Goal: Information Seeking & Learning: Learn about a topic

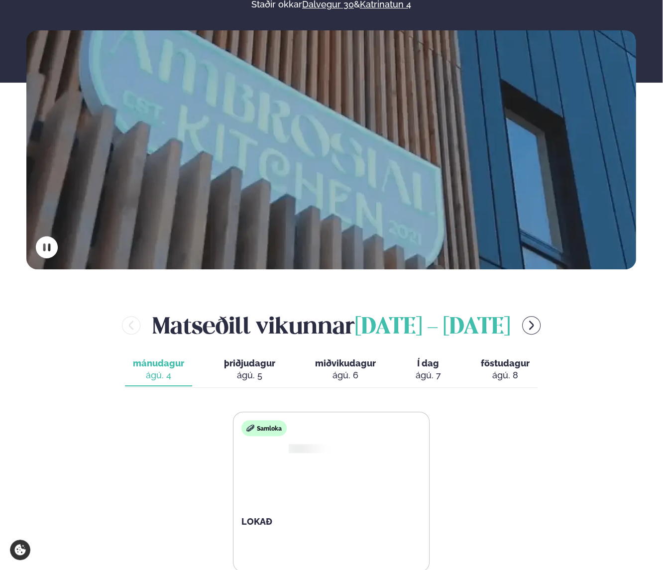
scroll to position [199, 0]
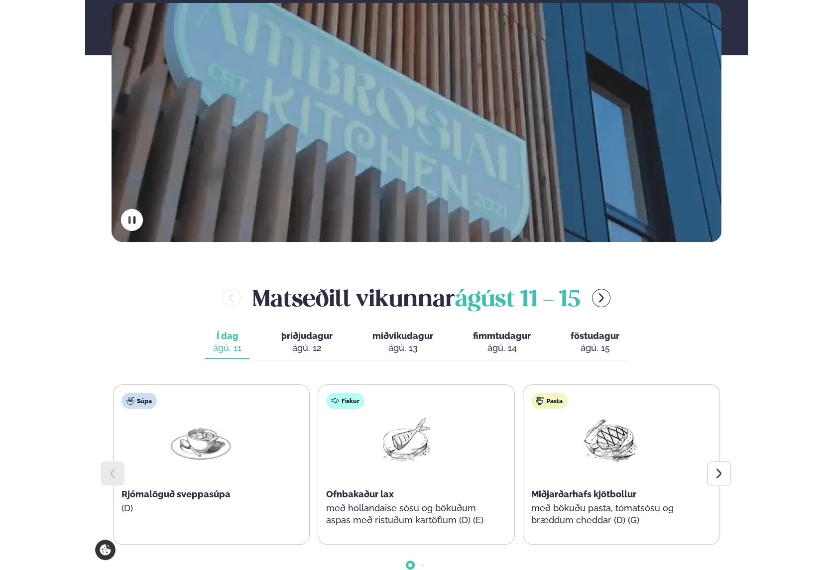
scroll to position [349, 0]
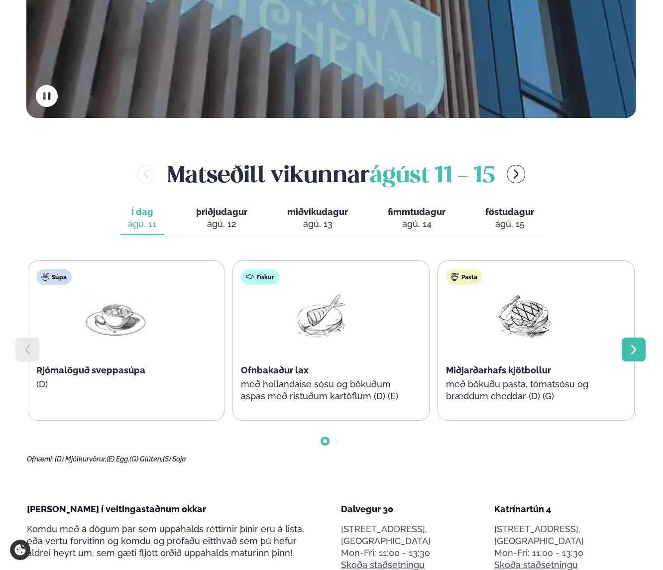
click at [634, 344] on icon at bounding box center [634, 350] width 12 height 12
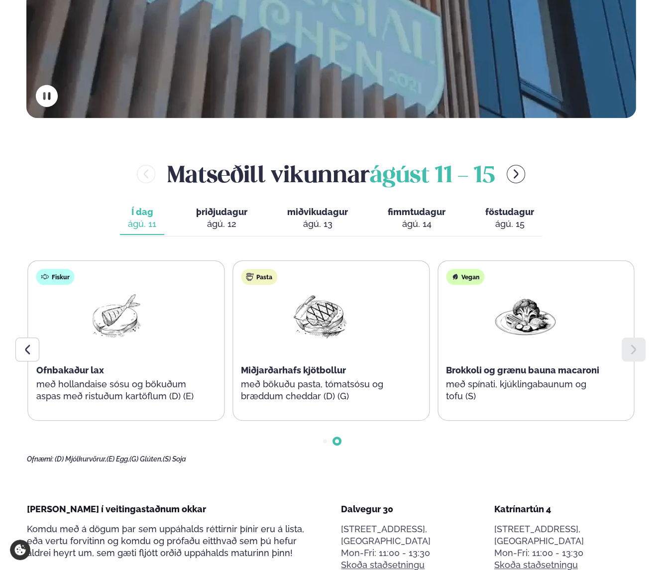
click at [230, 207] on span "þriðjudagur" at bounding box center [221, 212] width 51 height 10
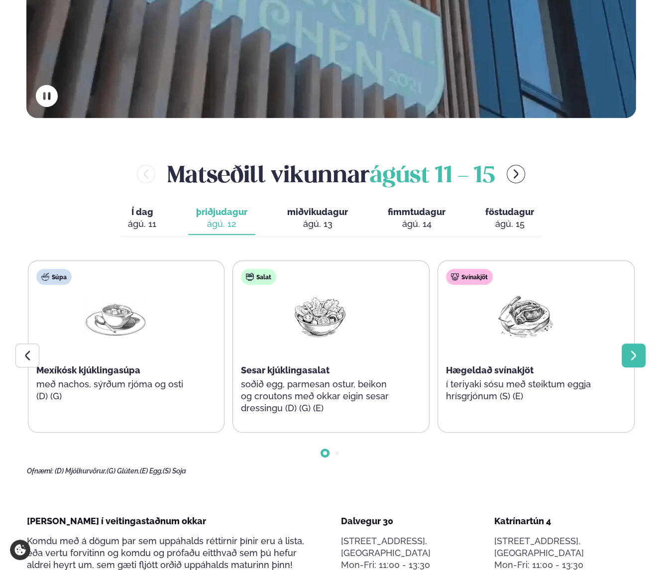
click at [634, 351] on icon at bounding box center [633, 355] width 5 height 9
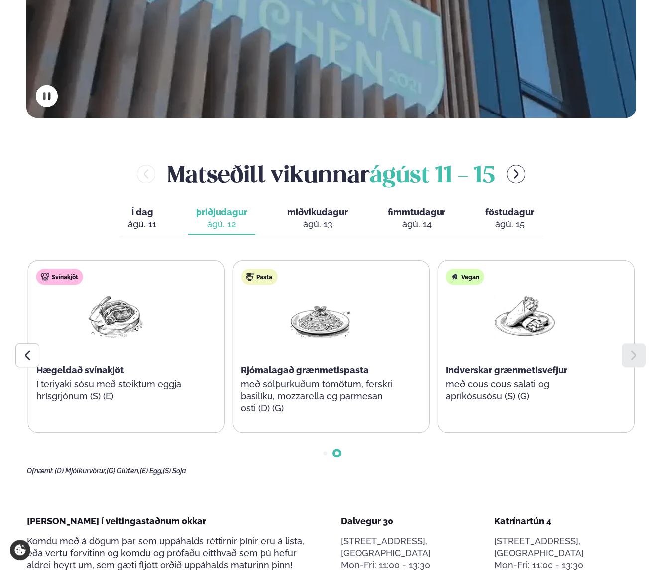
click at [311, 207] on span "miðvikudagur" at bounding box center [317, 212] width 61 height 10
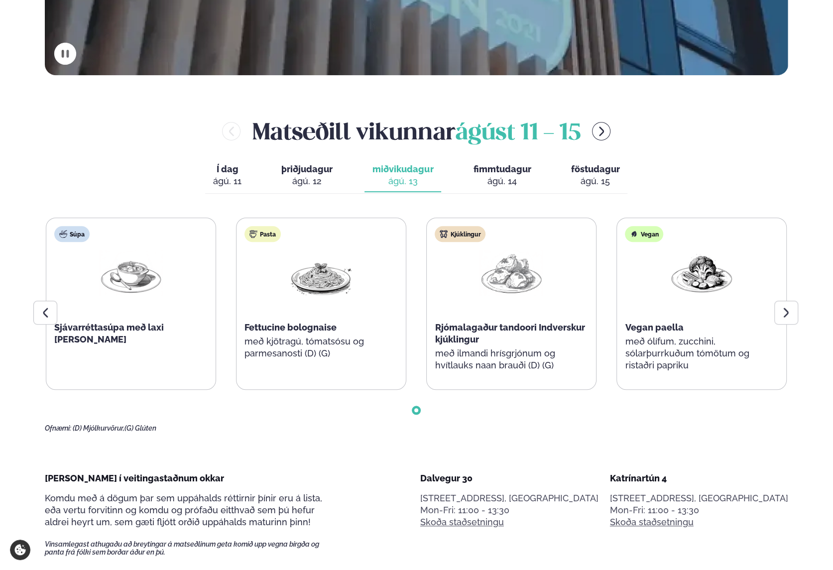
scroll to position [448, 0]
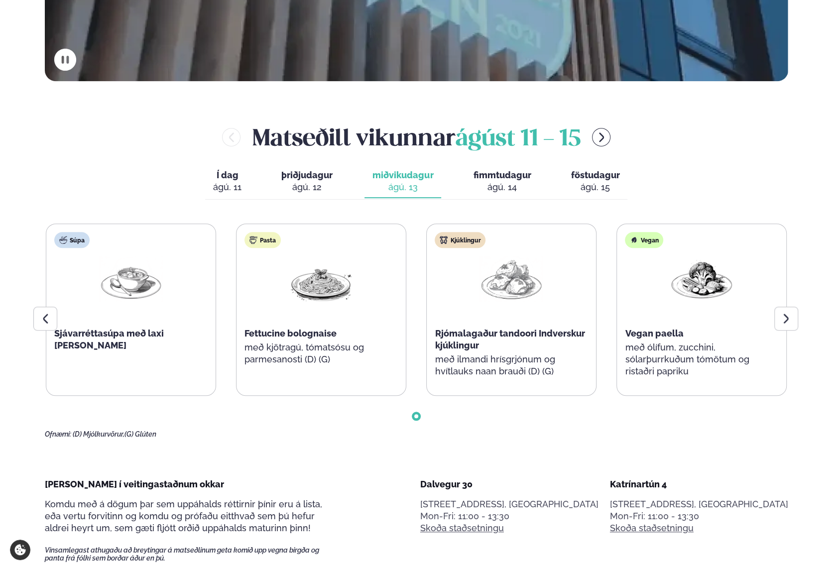
click at [497, 187] on div "ágú. 14" at bounding box center [502, 187] width 58 height 12
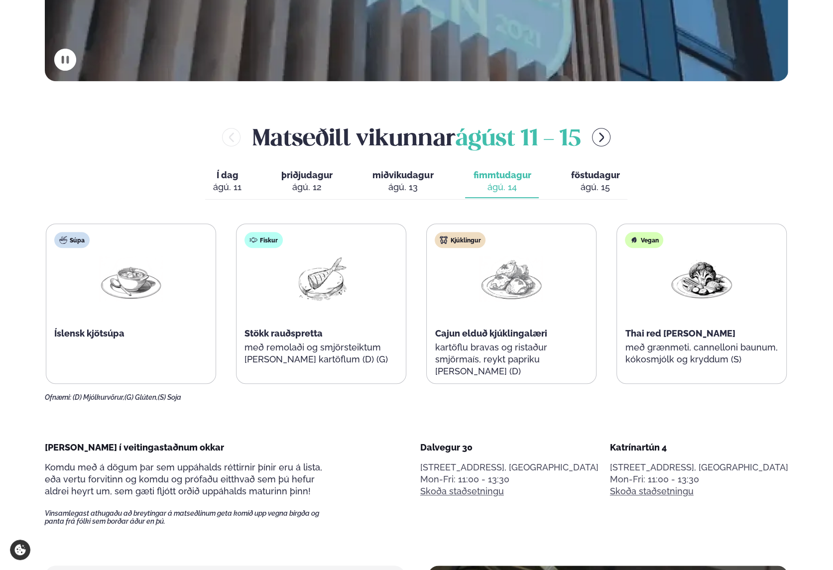
click at [591, 178] on span "föstudagur" at bounding box center [595, 175] width 49 height 10
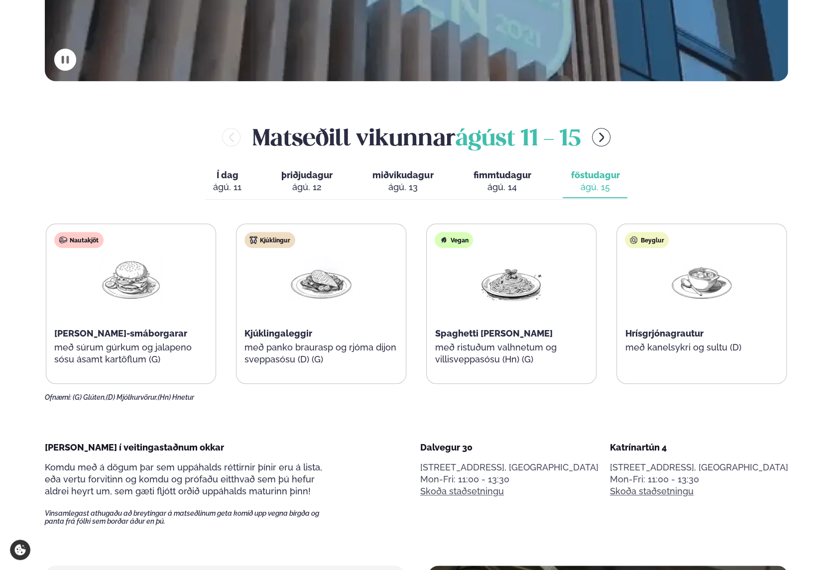
click at [423, 183] on div "ágú. 13" at bounding box center [402, 187] width 61 height 12
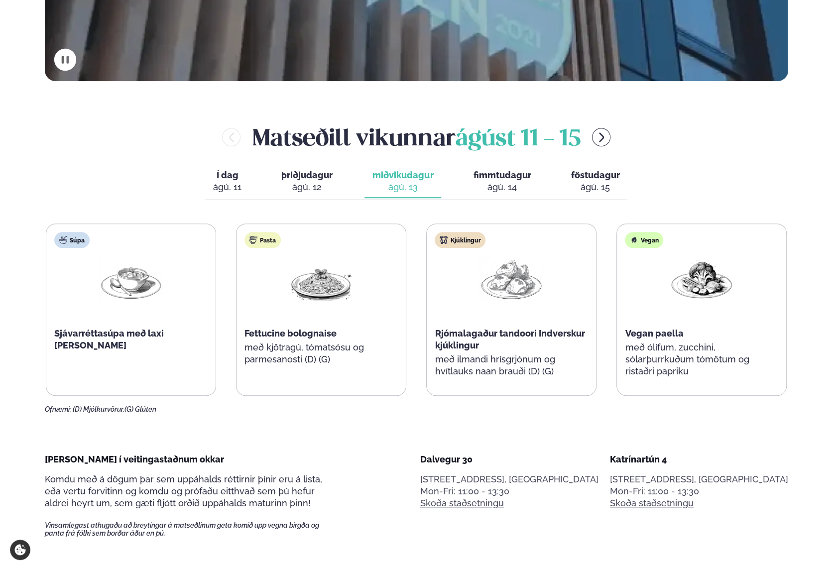
click at [309, 183] on div "ágú. 12" at bounding box center [306, 187] width 51 height 12
